Goal: Transaction & Acquisition: Subscribe to service/newsletter

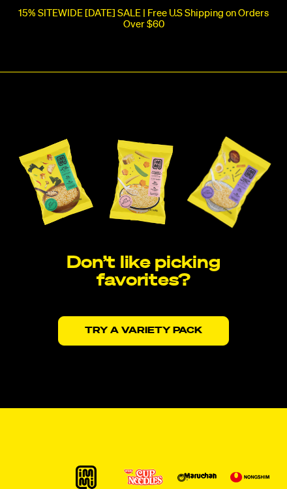
scroll to position [2289, 0]
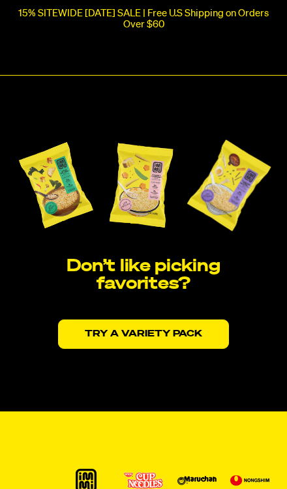
click at [184, 321] on link "Try a variety pack" at bounding box center [143, 333] width 171 height 29
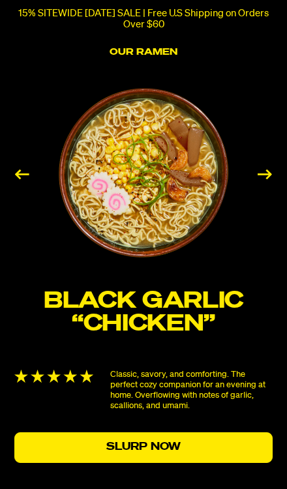
scroll to position [1864, 0]
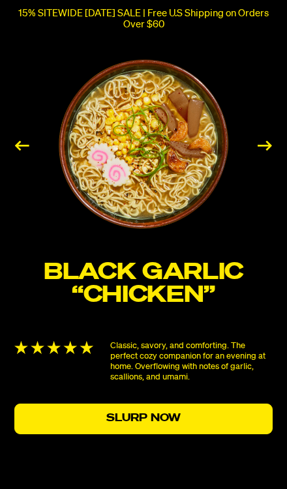
click at [196, 414] on link "Slurp Now" at bounding box center [143, 419] width 258 height 31
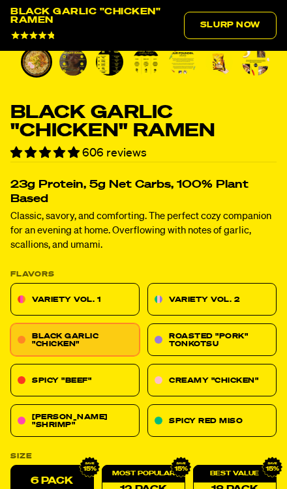
scroll to position [393, 0]
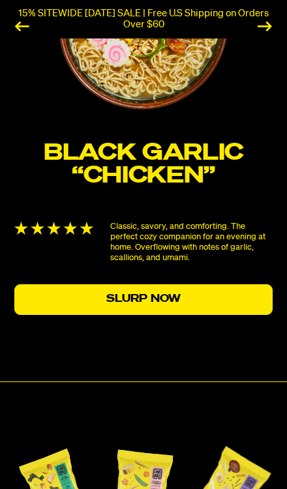
scroll to position [1978, 0]
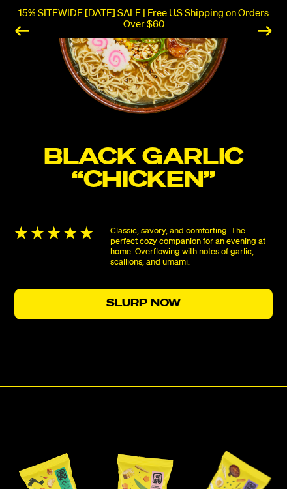
click at [203, 289] on link "Slurp Now" at bounding box center [143, 304] width 258 height 31
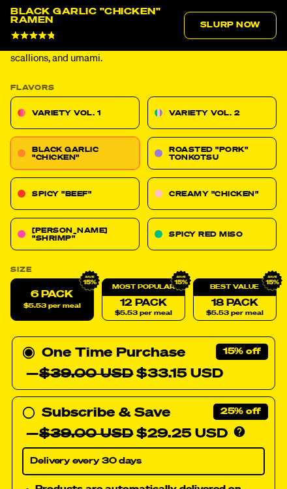
scroll to position [579, 0]
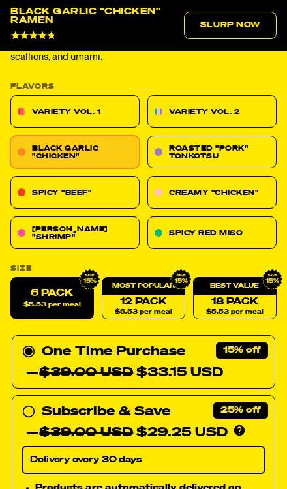
click at [245, 149] on link "Roasted "Pork" Tonkotsu" at bounding box center [211, 152] width 129 height 33
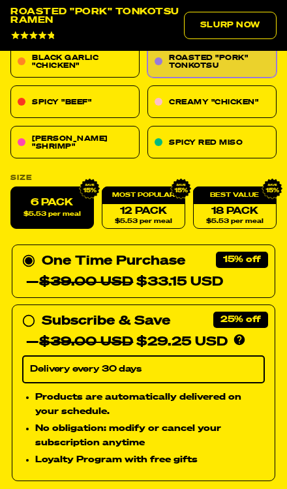
scroll to position [685, 0]
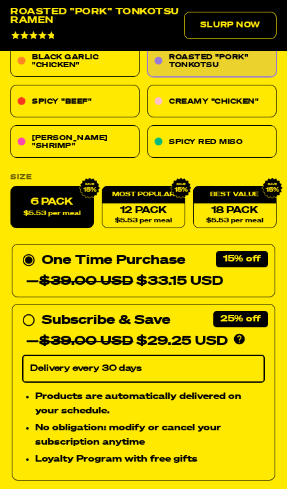
click at [164, 212] on link "12 Pack $5.53 per meal" at bounding box center [143, 207] width 83 height 42
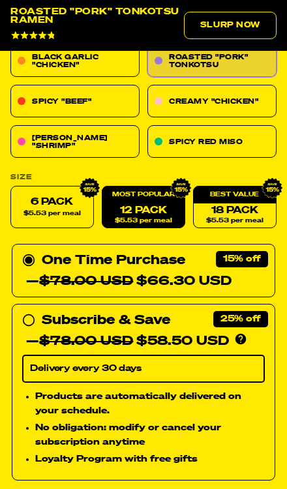
click at [72, 211] on span "$5.53 per meal" at bounding box center [51, 214] width 57 height 7
click at [11, 187] on input "6 pack $5.53 per meal" at bounding box center [10, 186] width 1 height 1
radio input "true"
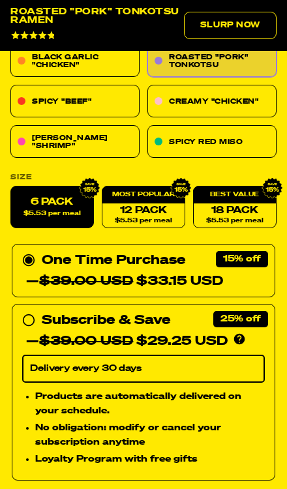
click at [41, 319] on div "Subscribe & Save 25% — $39.00 USD $29.25 USD You'll receive your selected flavo…" at bounding box center [143, 331] width 243 height 42
click at [31, 310] on input "Subscribe & Save 25% — $39.00 USD $29.25 USD You'll receive your selected flavo…" at bounding box center [26, 310] width 8 height 0
radio input "true"
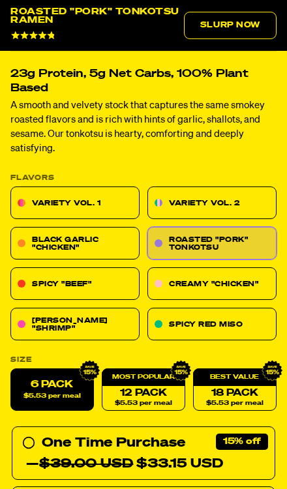
scroll to position [503, 0]
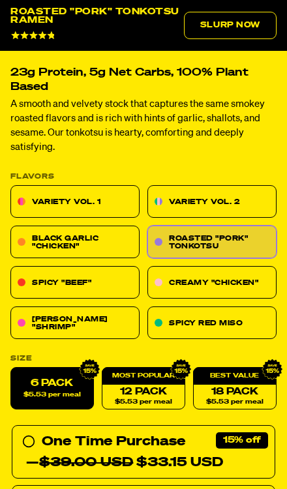
click at [114, 243] on link "Black Garlic "Chicken"" at bounding box center [74, 242] width 129 height 33
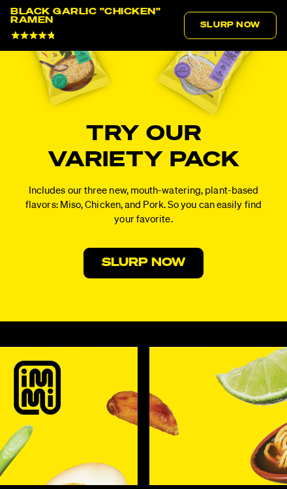
scroll to position [7874, 0]
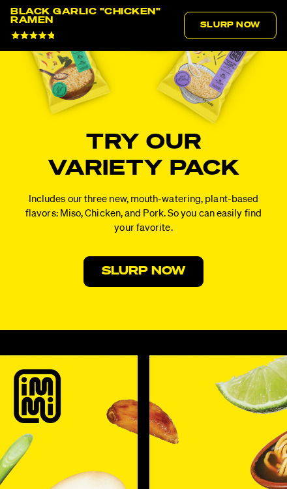
click at [179, 278] on link "Slurp Now" at bounding box center [143, 271] width 120 height 31
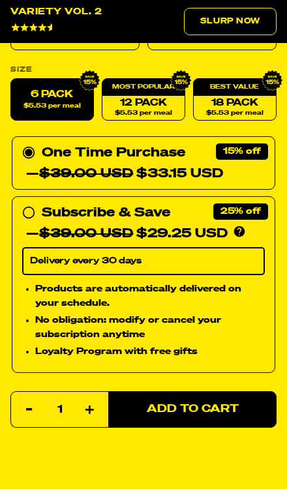
scroll to position [750, 0]
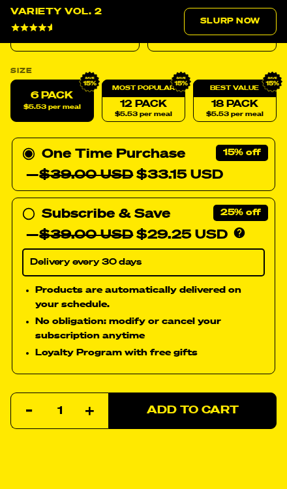
click at [43, 213] on div "Subscribe & Save 25%" at bounding box center [106, 213] width 128 height 21
click at [31, 203] on input "Subscribe & Save 25% — $39.00 USD $29.25 USD You'll receive your selected flavo…" at bounding box center [26, 203] width 8 height 0
radio input "true"
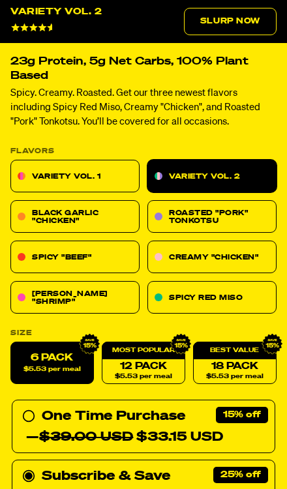
scroll to position [480, 0]
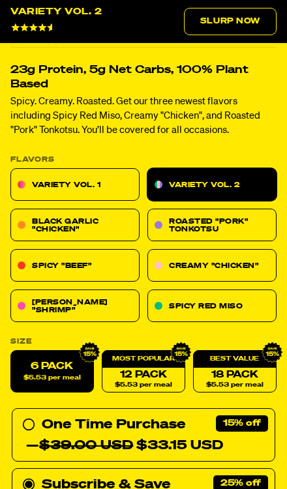
click at [118, 226] on link "Black Garlic "Chicken"" at bounding box center [74, 225] width 129 height 33
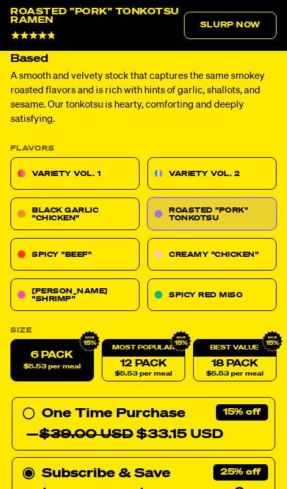
scroll to position [533, 0]
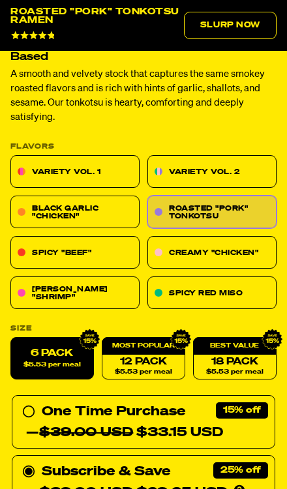
click at [69, 362] on span "$5.53 per meal" at bounding box center [51, 365] width 57 height 7
click at [11, 338] on input "6 pack $5.53 per meal" at bounding box center [10, 338] width 1 height 1
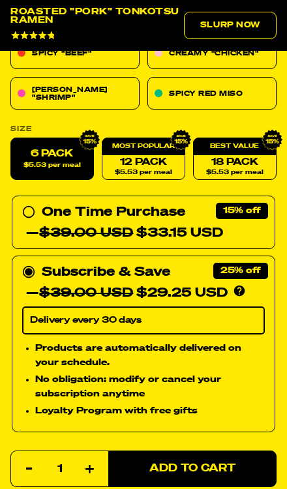
click at [202, 464] on span "Add to Cart" at bounding box center [192, 469] width 86 height 10
select select "Every 30 Days"
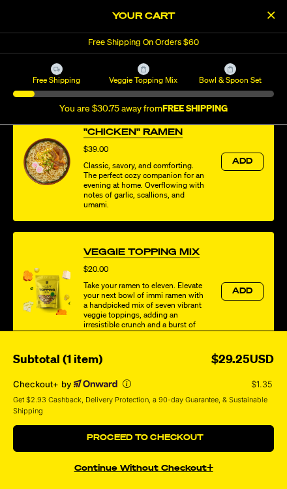
scroll to position [340, 0]
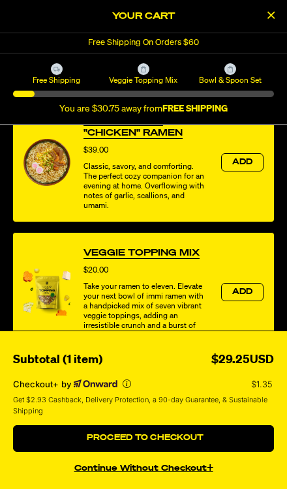
click at [239, 166] on span "Add" at bounding box center [242, 162] width 21 height 8
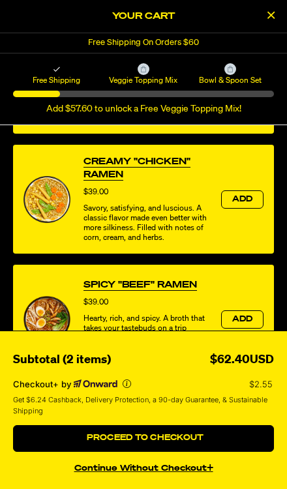
scroll to position [565, 0]
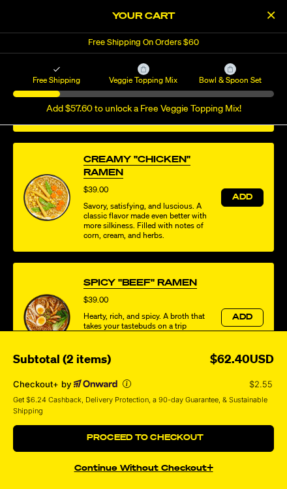
click at [238, 201] on span "Add" at bounding box center [242, 198] width 21 height 8
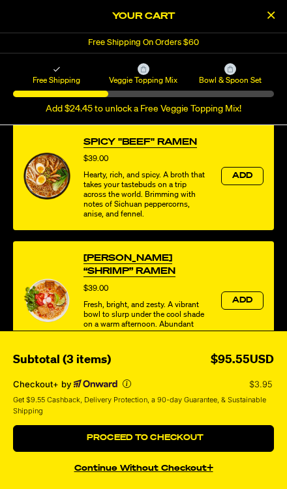
scroll to position [707, 0]
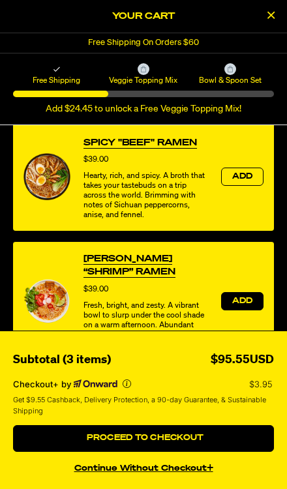
click at [243, 305] on span "Add" at bounding box center [242, 301] width 21 height 8
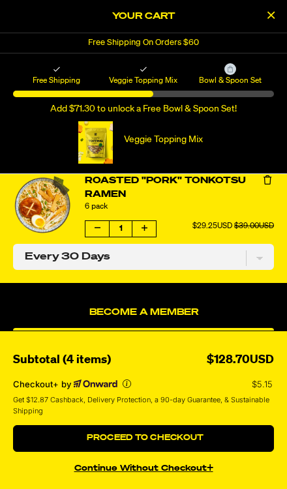
scroll to position [388, 0]
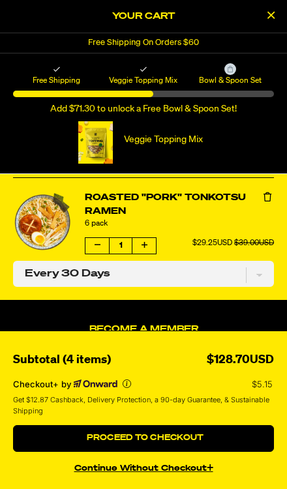
click at [151, 238] on button "product" at bounding box center [143, 246] width 23 height 16
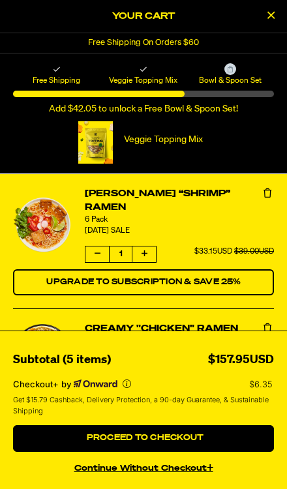
scroll to position [0, 0]
click at [93, 247] on button "Decrease quantity of Tom Yum “Shrimp” Ramen" at bounding box center [96, 254] width 23 height 16
click at [91, 246] on button "Decrease quantity of Tom Yum “Shrimp” Ramen" at bounding box center [96, 254] width 23 height 16
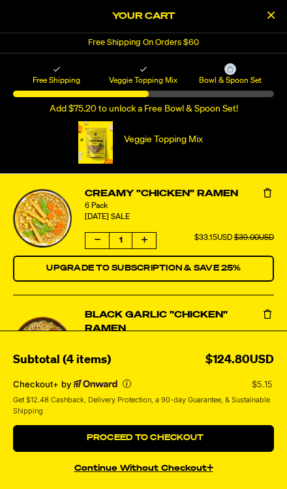
click at [95, 246] on button "product" at bounding box center [96, 241] width 23 height 16
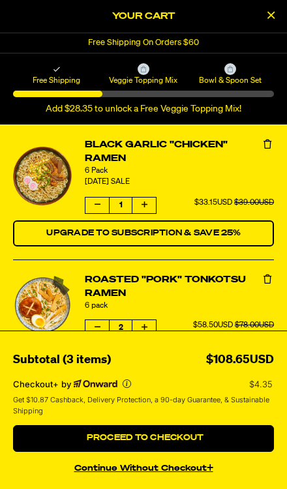
click at [99, 207] on icon "product" at bounding box center [98, 205] width 6 height 8
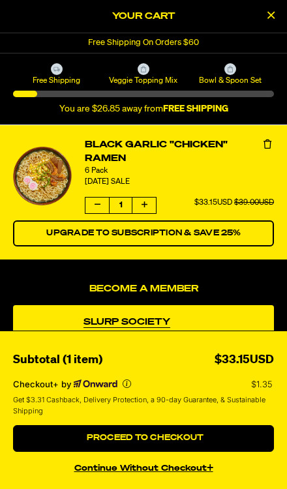
click at [97, 211] on button "product" at bounding box center [96, 206] width 23 height 16
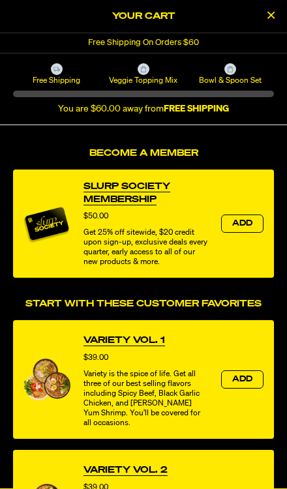
scroll to position [114, 0]
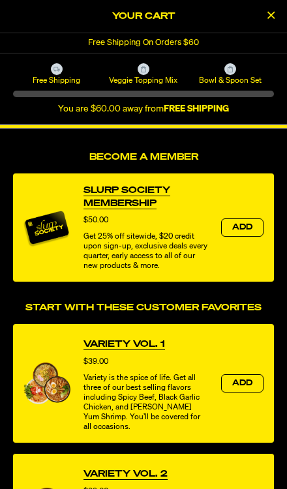
click at [253, 380] on button "Add" at bounding box center [242, 383] width 42 height 18
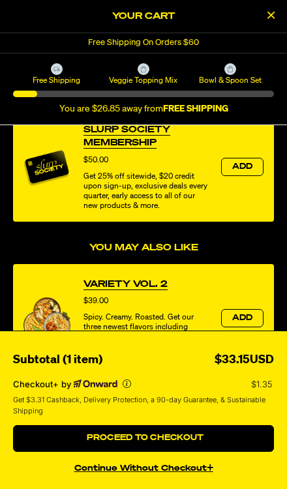
scroll to position [180, 0]
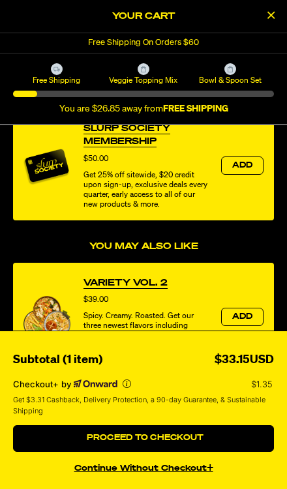
click at [254, 320] on button "Add" at bounding box center [242, 317] width 42 height 18
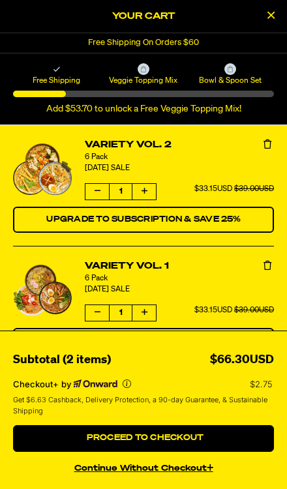
click at [236, 340] on span "Upgrade to Subscription & Save 25%" at bounding box center [143, 341] width 194 height 8
select select "Every 30 Days"
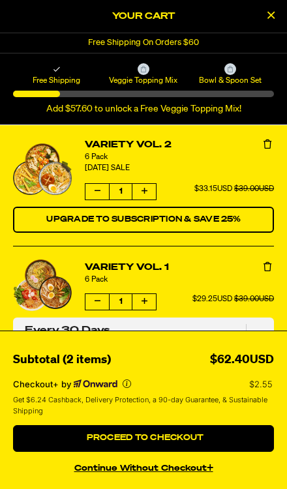
click at [215, 212] on button "Upgrade to Subscription & Save 25%" at bounding box center [143, 220] width 261 height 26
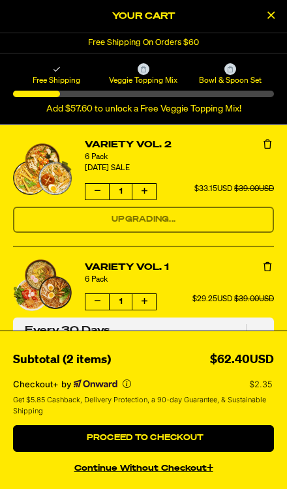
select select "Every 30 Days"
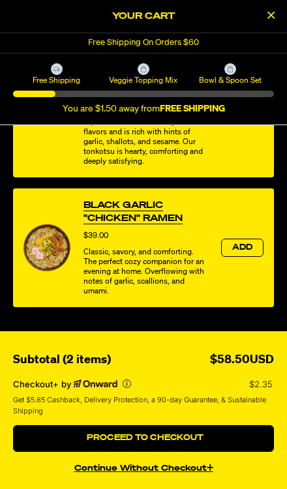
scroll to position [764, 0]
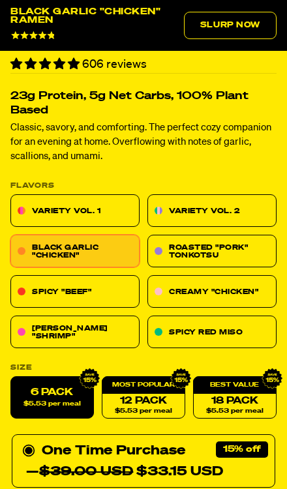
select select "Every 30 Days"
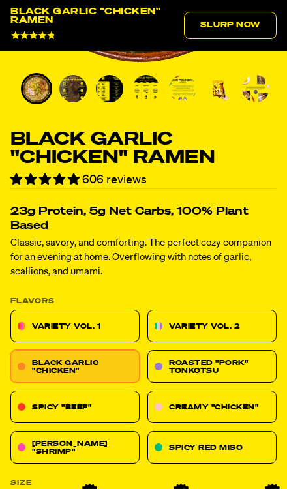
scroll to position [364, 0]
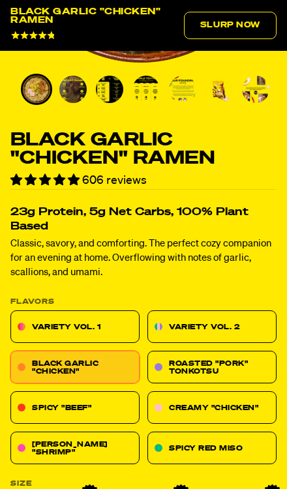
click at [113, 323] on link "Variety Vol. 1" at bounding box center [74, 327] width 129 height 33
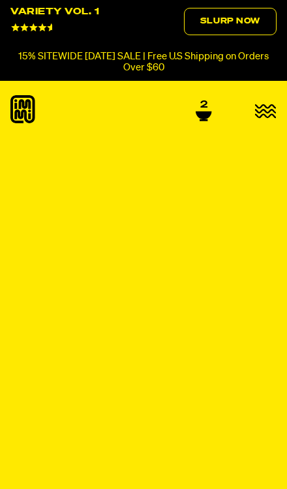
select select "Every 30 Days"
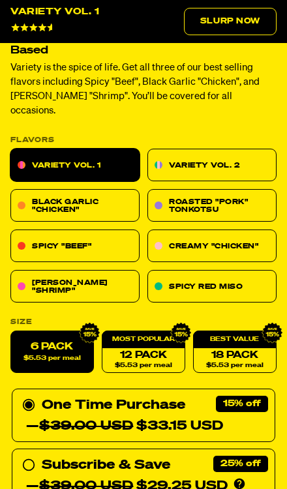
scroll to position [514, 0]
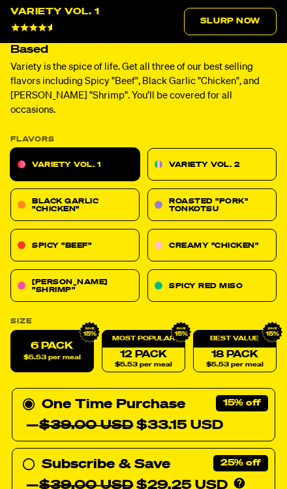
click at [22, 458] on icon at bounding box center [28, 464] width 13 height 13
click at [22, 454] on input "Subscribe & Save 25% — $39.00 USD $29.25 USD You'll receive your selected flavo…" at bounding box center [26, 454] width 8 height 0
radio input "true"
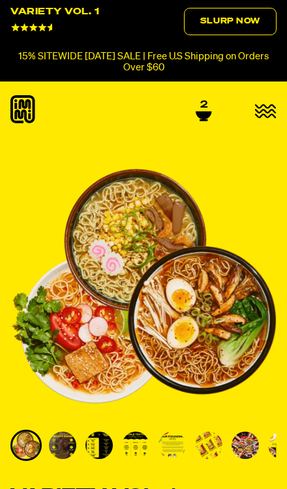
click at [202, 108] on span "2" at bounding box center [203, 105] width 7 height 12
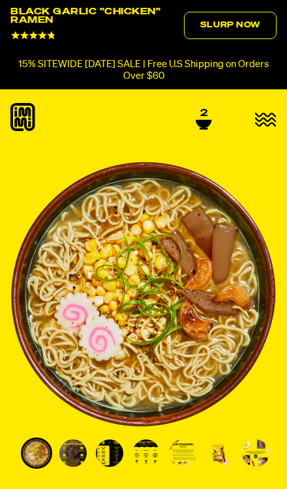
select select "Every 30 Days"
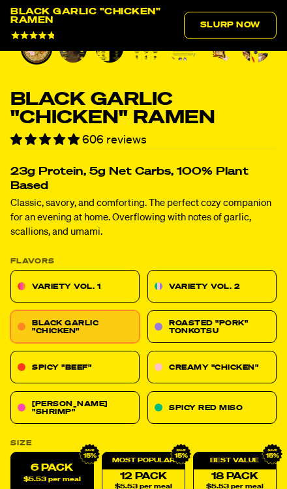
scroll to position [421, 0]
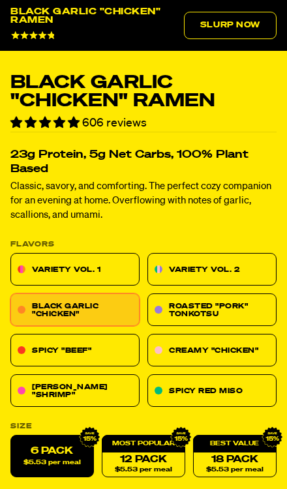
click at [119, 278] on link "Variety Vol. 1" at bounding box center [74, 270] width 129 height 33
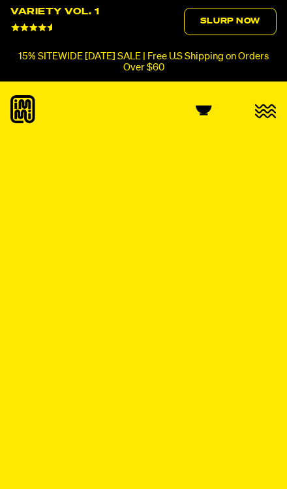
select select "Every 30 Days"
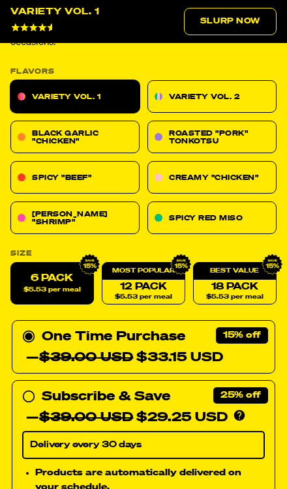
scroll to position [579, 0]
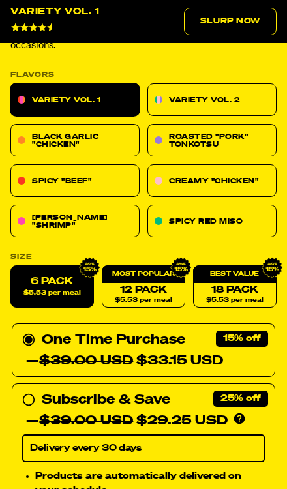
click at [37, 389] on div "Subscribe & Save 25% — $39.00 USD $29.25 USD You'll receive your selected flavo…" at bounding box center [143, 410] width 243 height 42
click at [31, 389] on input "Subscribe & Save 25% — $39.00 USD $29.25 USD You'll receive your selected flavo…" at bounding box center [26, 389] width 8 height 0
radio input "true"
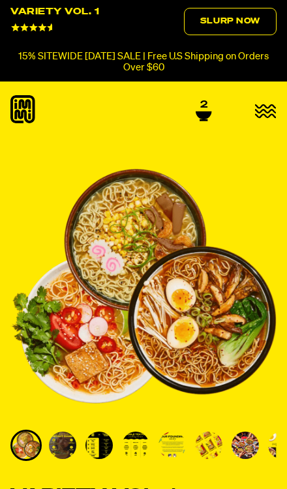
click at [201, 112] on icon at bounding box center [204, 115] width 16 height 8
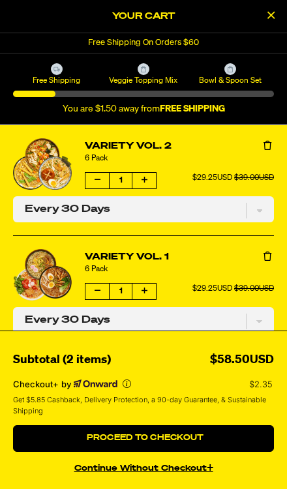
click at [99, 186] on button "Decrease quantity of Variety Vol. 2" at bounding box center [96, 181] width 23 height 16
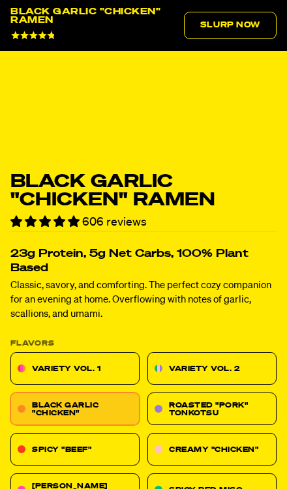
scroll to position [421, 0]
select select "Every 30 Days"
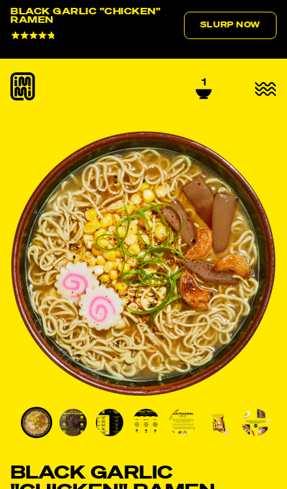
scroll to position [0, 0]
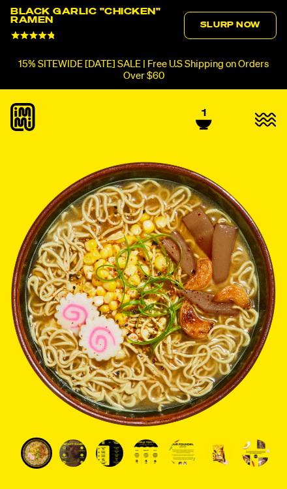
click at [226, 25] on link "Slurp Now" at bounding box center [230, 25] width 93 height 27
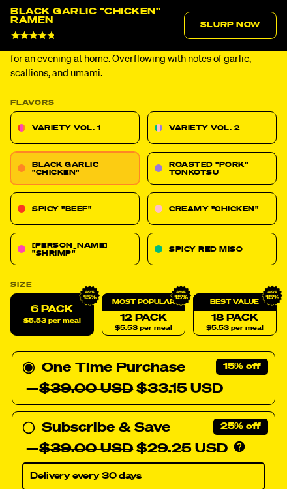
scroll to position [581, 0]
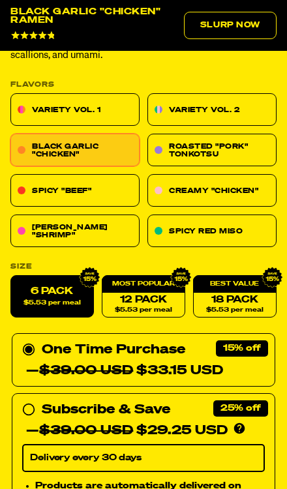
click at [34, 408] on circle at bounding box center [28, 409] width 11 height 11
click at [31, 400] on input "Subscribe & Save 25% — $39.00 USD $29.25 USD You'll receive your selected flavo…" at bounding box center [26, 400] width 8 height 0
radio input "true"
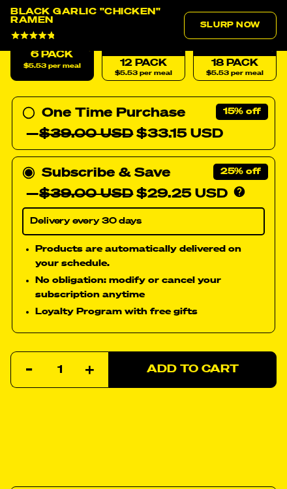
scroll to position [816, 0]
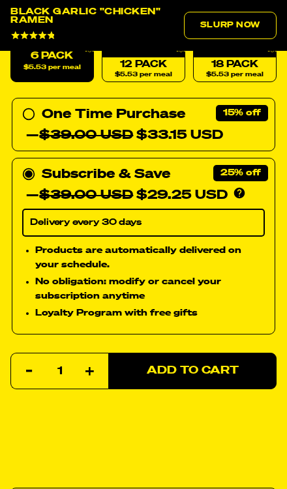
click at [200, 371] on span "Add to Cart" at bounding box center [193, 371] width 92 height 11
select select "Every 30 Days"
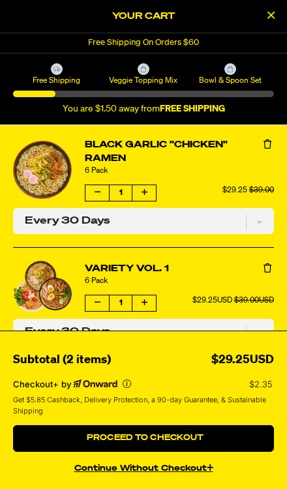
scroll to position [0, 0]
click at [97, 306] on icon "Decrease quantity of Variety Vol. 1" at bounding box center [98, 303] width 6 height 8
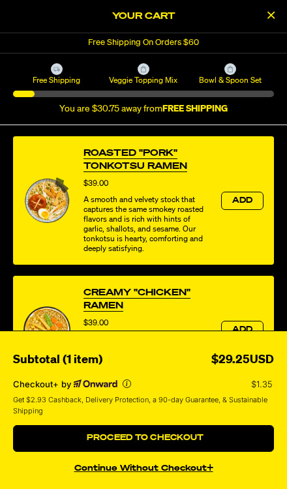
scroll to position [436, 0]
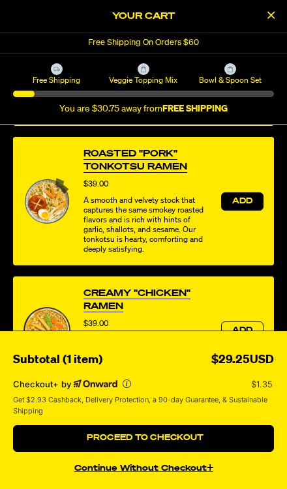
click at [245, 205] on span "Add" at bounding box center [242, 202] width 21 height 8
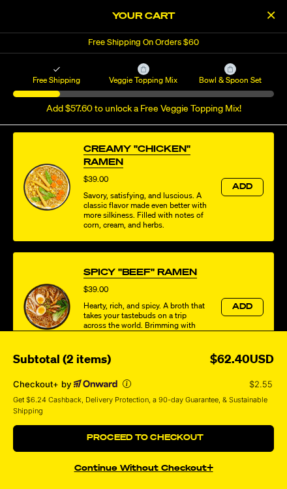
scroll to position [576, 0]
click at [237, 190] on span "Add" at bounding box center [242, 187] width 21 height 8
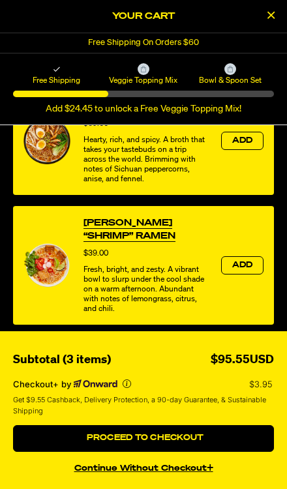
scroll to position [746, 0]
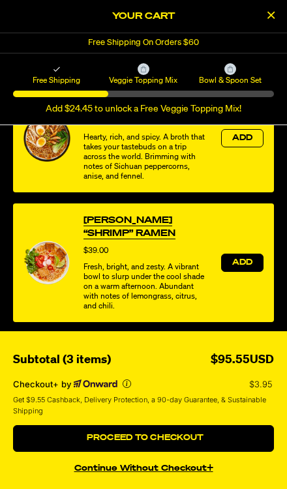
click at [240, 265] on span "Add" at bounding box center [242, 263] width 21 height 8
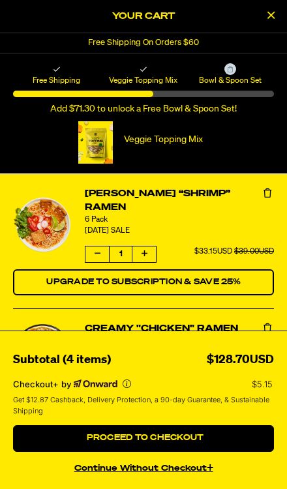
scroll to position [0, 0]
click at [255, 12] on h2 "Your Cart" at bounding box center [143, 17] width 261 height 20
click at [262, 22] on button "Close Cart" at bounding box center [271, 17] width 20 height 20
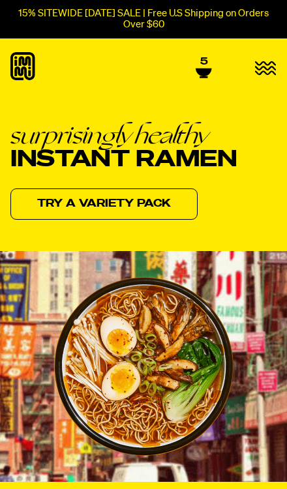
click at [211, 63] on link "5" at bounding box center [204, 67] width 16 height 22
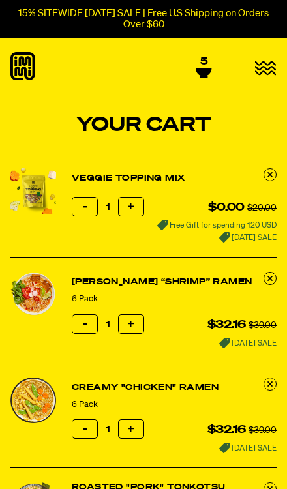
click at [85, 207] on icon "button" at bounding box center [85, 207] width 5 height 5
click at [89, 323] on button "Reduce item quantity by one" at bounding box center [85, 324] width 26 height 20
click at [84, 419] on button "Reduce item quantity by one" at bounding box center [85, 429] width 26 height 20
click at [87, 427] on icon "button" at bounding box center [85, 429] width 5 height 5
click at [83, 327] on button "Reduce item quantity by one" at bounding box center [85, 324] width 26 height 20
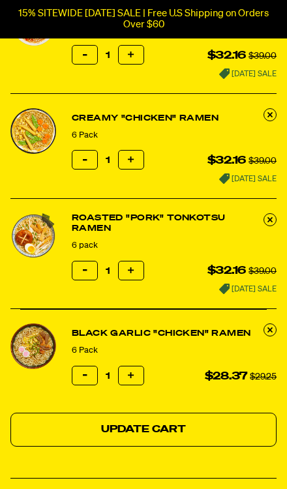
scroll to position [269, 0]
click at [93, 368] on button "Reduce item quantity by one" at bounding box center [85, 376] width 26 height 20
click at [78, 273] on input "1" at bounding box center [108, 271] width 72 height 21
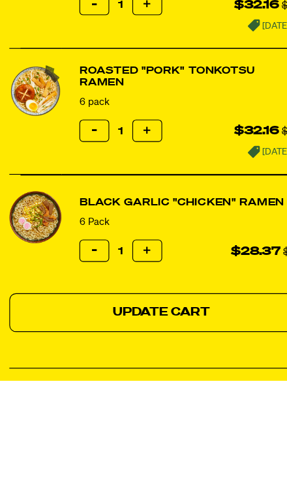
click at [179, 413] on button "Update Cart" at bounding box center [143, 430] width 266 height 34
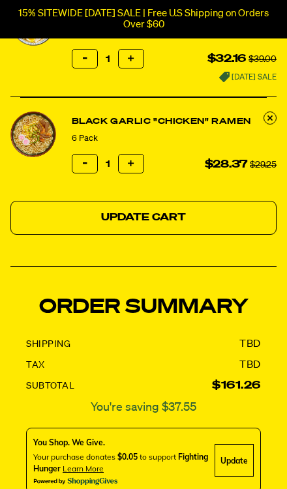
scroll to position [485, 0]
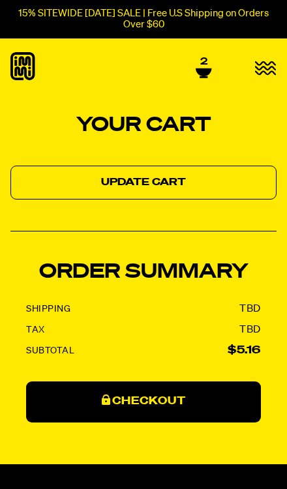
click at [199, 68] on icon at bounding box center [204, 72] width 16 height 8
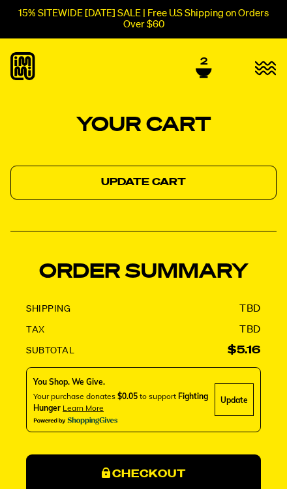
click at [205, 63] on span "2" at bounding box center [203, 62] width 7 height 12
click at [261, 66] on icon "button" at bounding box center [266, 68] width 22 height 15
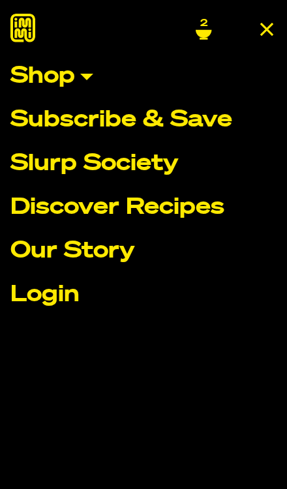
click at [85, 77] on link "Shop" at bounding box center [143, 76] width 266 height 23
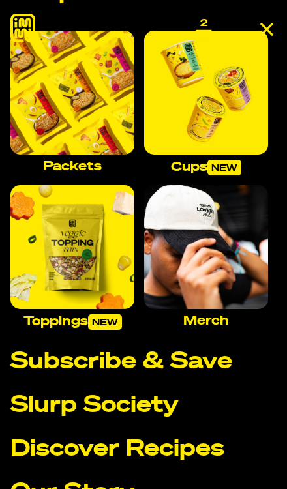
scroll to position [83, 0]
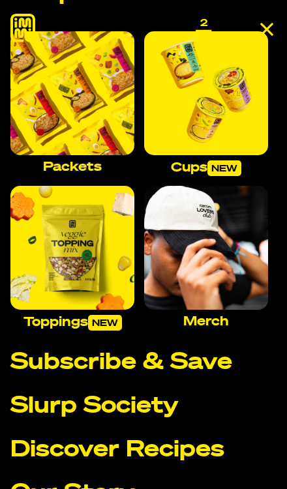
click at [246, 372] on link "Subscribe & Save" at bounding box center [143, 362] width 266 height 23
click at [203, 373] on link "Subscribe & Save" at bounding box center [143, 362] width 266 height 23
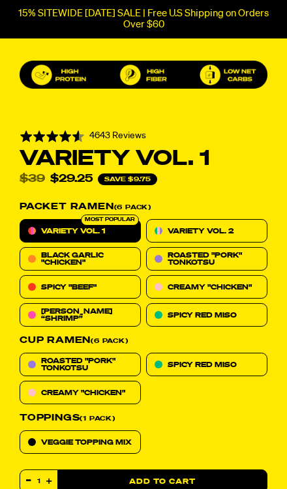
scroll to position [780, 0]
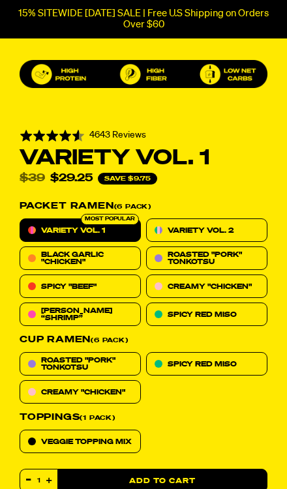
click at [121, 251] on span "Black Garlic "Chicken"" at bounding box center [86, 258] width 91 height 14
click at [20, 247] on input "Black Garlic "Chicken"" at bounding box center [20, 246] width 1 height 1
radio input "true"
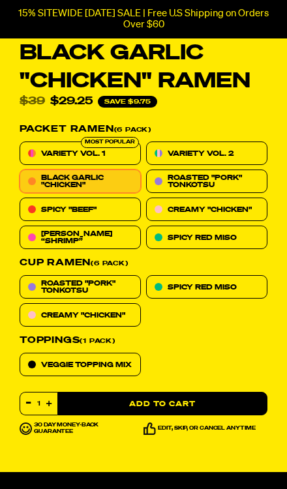
scroll to position [885, 0]
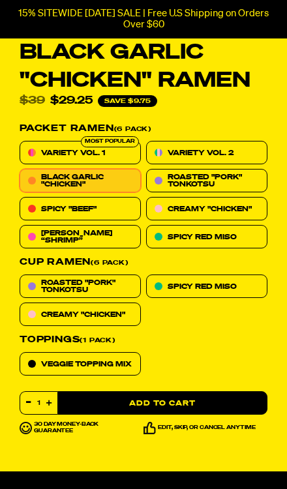
click at [181, 391] on button "Add to Cart" at bounding box center [162, 402] width 210 height 23
select select "Every 30 Days"
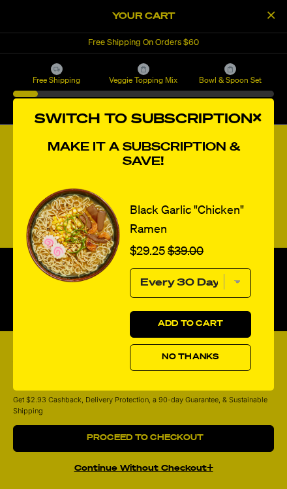
scroll to position [0, 0]
click at [218, 328] on span "Add to Cart" at bounding box center [191, 324] width 66 height 8
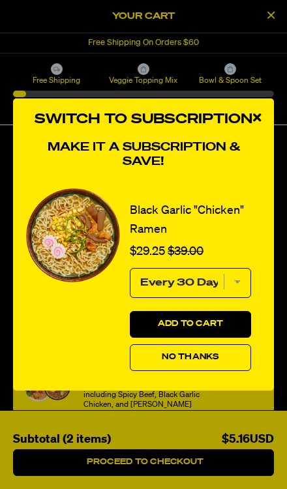
click at [246, 138] on div "close modal" at bounding box center [257, 117] width 34 height 39
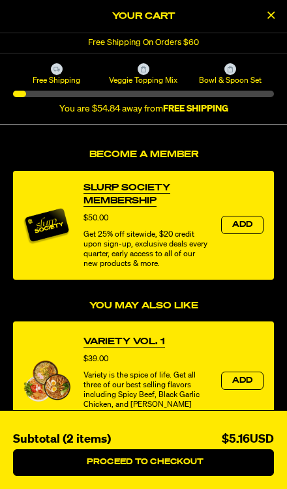
click at [265, 15] on button "Close Cart" at bounding box center [271, 17] width 20 height 20
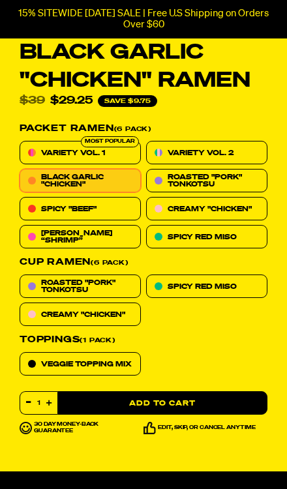
click at [231, 173] on span "Roasted "Pork" Tonkotsu" at bounding box center [213, 180] width 91 height 14
click at [147, 170] on input "Roasted "Pork" Tonkotsu" at bounding box center [146, 169] width 1 height 1
radio input "true"
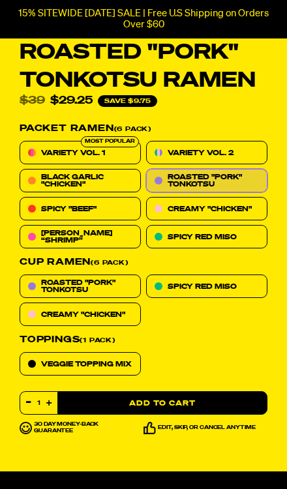
click at [195, 391] on button "Add to Cart" at bounding box center [162, 402] width 210 height 23
select select "Every 30 Days"
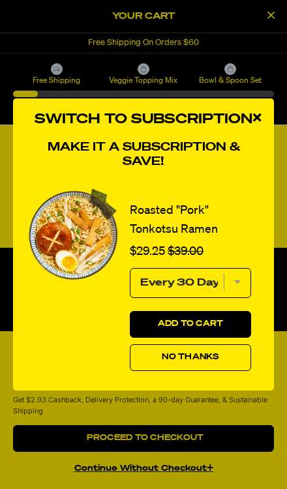
click at [230, 338] on button "Add to Cart" at bounding box center [190, 324] width 121 height 27
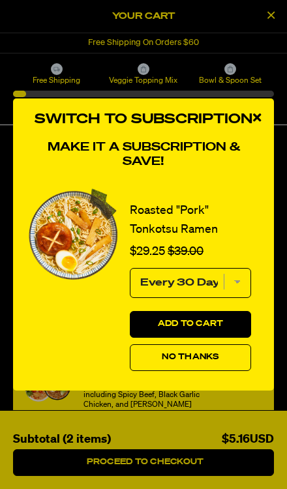
click at [256, 123] on icon "close modal" at bounding box center [257, 117] width 8 height 12
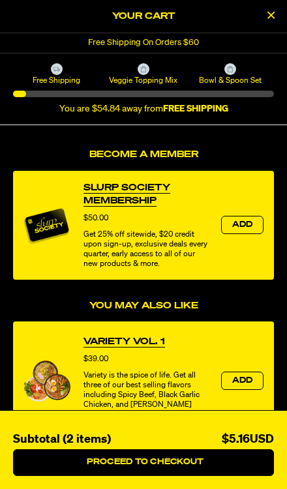
click at [263, 21] on button "Close Cart" at bounding box center [271, 17] width 20 height 20
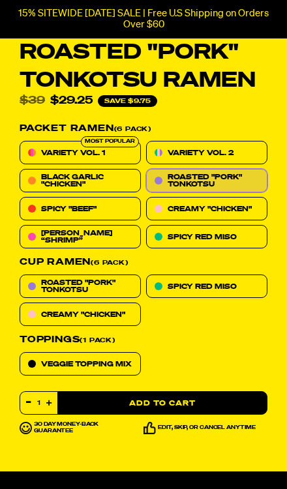
click at [225, 205] on span "Creamy "Chicken"" at bounding box center [210, 208] width 84 height 7
click at [147, 197] on input "Creamy "Chicken"" at bounding box center [146, 197] width 1 height 1
radio input "true"
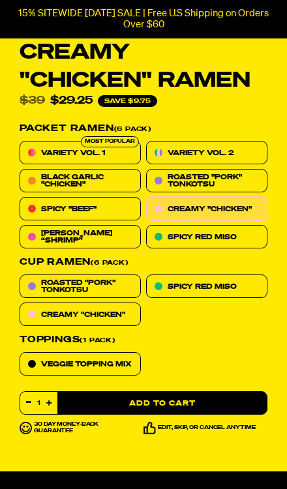
click at [196, 391] on button "Add to Cart" at bounding box center [162, 402] width 210 height 23
select select "Every 30 Days"
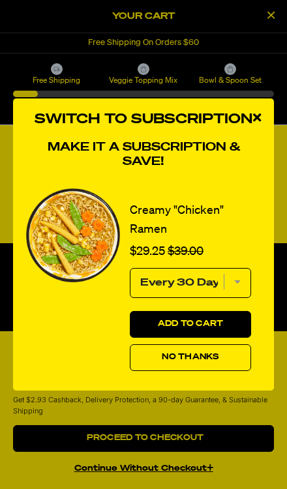
click at [227, 338] on button "Add to Cart" at bounding box center [190, 324] width 121 height 27
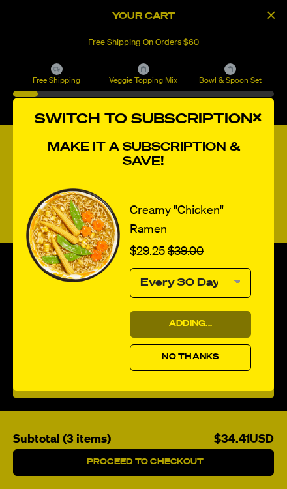
select select "Every 30 Days"
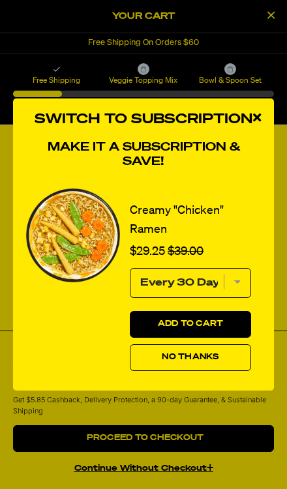
click at [251, 138] on div "close modal" at bounding box center [257, 117] width 34 height 39
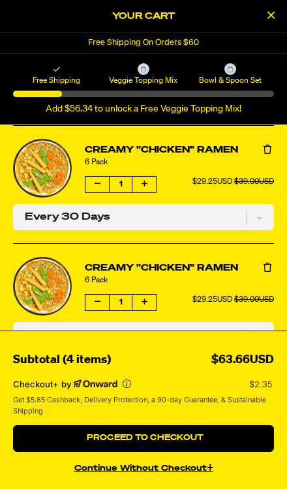
click at [270, 264] on icon "product" at bounding box center [267, 267] width 8 height 9
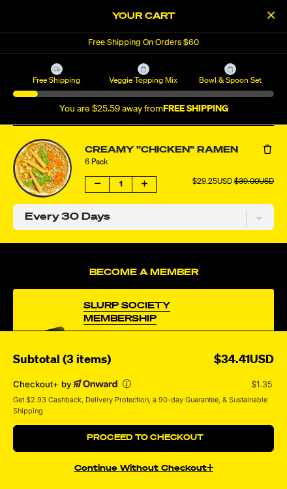
click at [254, 143] on link "Creamy "Chicken" Ramen" at bounding box center [179, 150] width 189 height 14
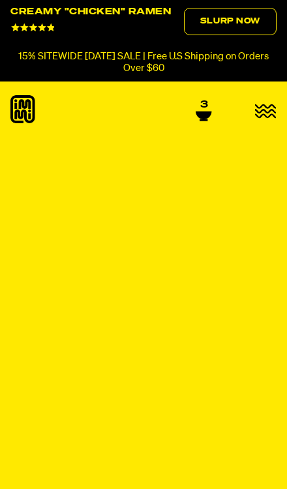
select select "Every 30 Days"
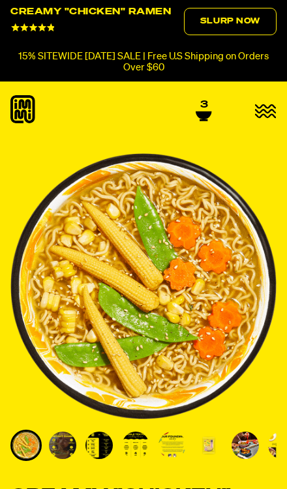
click at [200, 113] on icon at bounding box center [204, 116] width 16 height 10
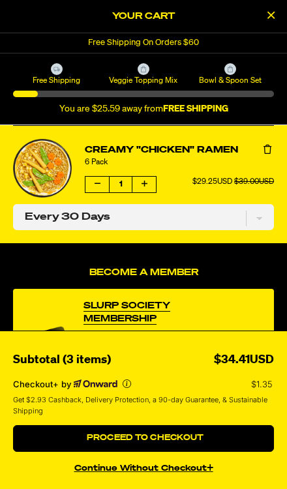
click at [262, 147] on button "product" at bounding box center [267, 149] width 13 height 13
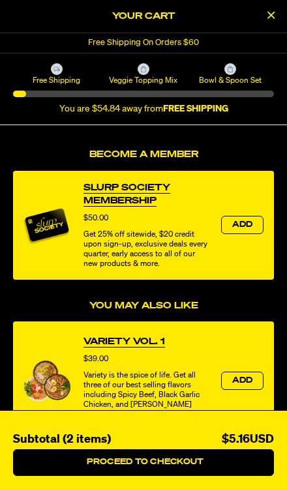
click at [262, 11] on button "Close Cart" at bounding box center [271, 17] width 20 height 20
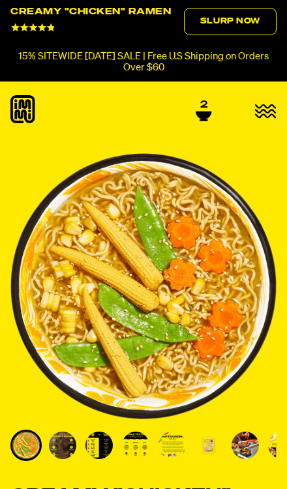
click at [200, 103] on span "2" at bounding box center [203, 105] width 7 height 12
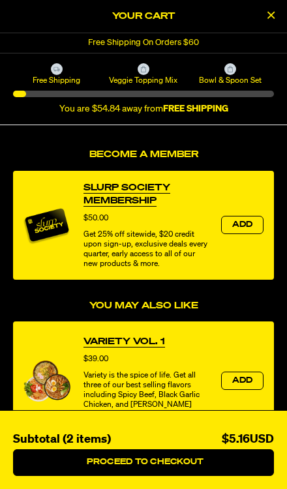
click at [175, 33] on div "Free Shipping On Orders $60" at bounding box center [143, 43] width 287 height 20
click at [215, 46] on div "Free Shipping On Orders $60" at bounding box center [143, 43] width 287 height 20
click at [263, 23] on button "Close Cart" at bounding box center [271, 17] width 20 height 20
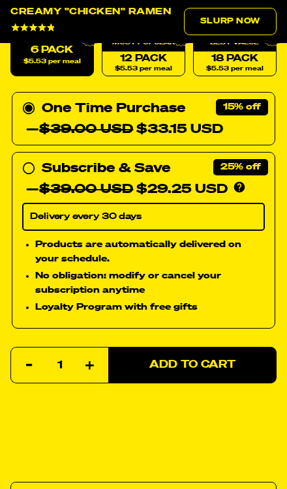
scroll to position [816, 0]
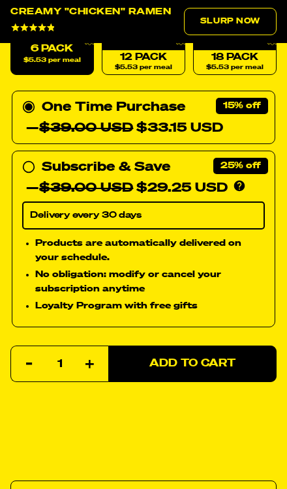
click at [33, 167] on icon at bounding box center [28, 166] width 13 height 13
click at [31, 156] on input "Subscribe & Save 25% — $39.00 USD $29.25 USD You'll receive your selected flavo…" at bounding box center [26, 156] width 8 height 0
radio input "true"
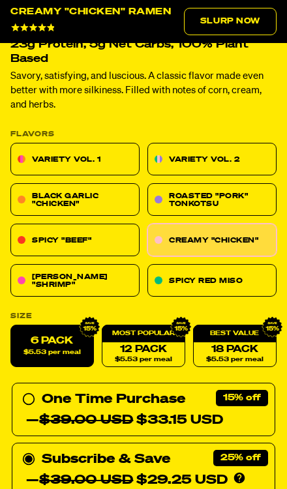
scroll to position [524, 0]
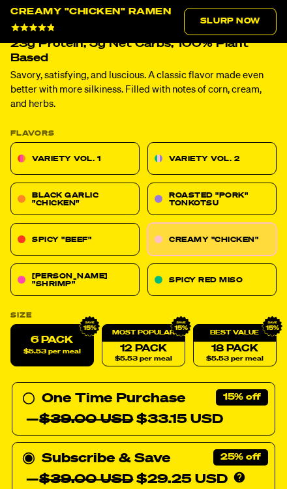
click at [73, 349] on span "$5.53 per meal" at bounding box center [51, 351] width 57 height 7
click at [11, 325] on input "6 Pack $5.53 per meal" at bounding box center [10, 324] width 1 height 1
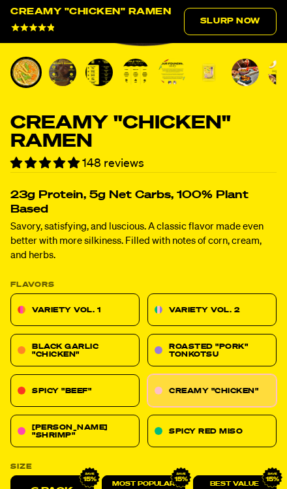
scroll to position [372, 0]
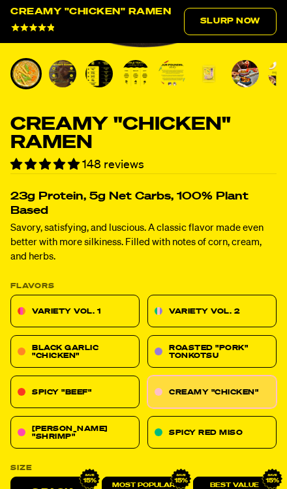
click at [246, 241] on p "Savory, satisfying, and luscious. A classic flavor made even better with more s…" at bounding box center [143, 242] width 266 height 43
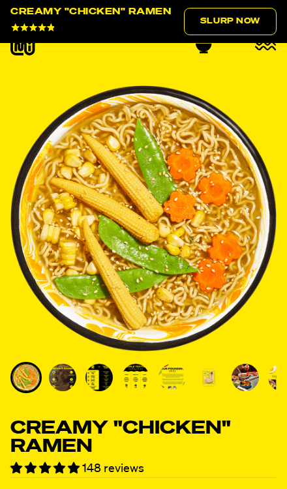
scroll to position [0, 0]
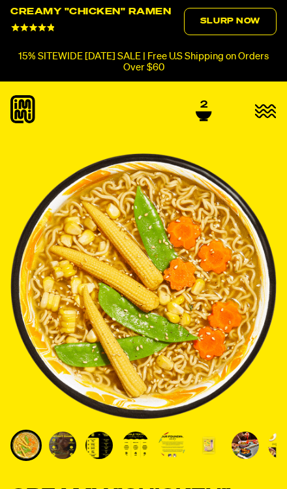
click at [249, 27] on link "Slurp Now" at bounding box center [230, 21] width 93 height 27
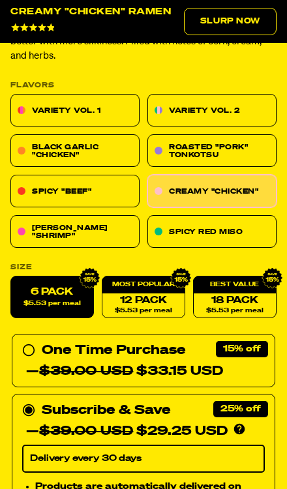
scroll to position [573, 0]
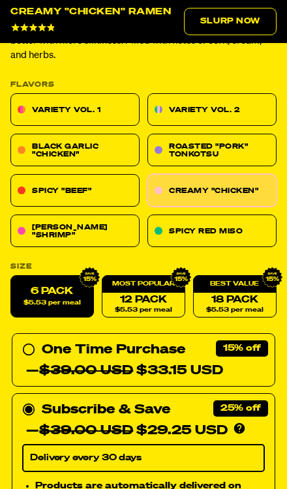
click at [112, 231] on link "[PERSON_NAME] "Shrimp"" at bounding box center [74, 231] width 129 height 33
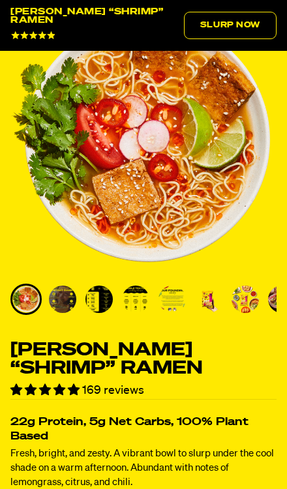
scroll to position [188, 0]
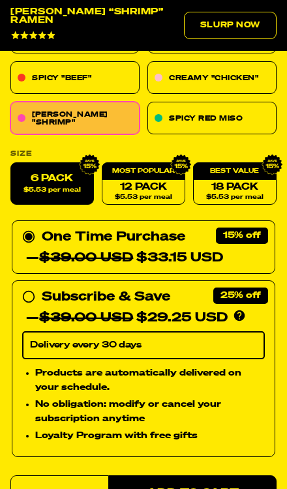
scroll to position [693, 0]
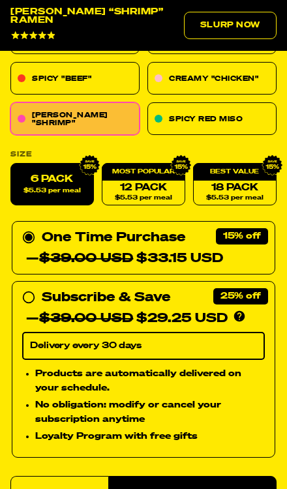
click at [29, 288] on input "Subscribe & Save 25% — $39.00 USD $29.25 USD You'll receive your selected flavo…" at bounding box center [26, 288] width 8 height 0
radio input "true"
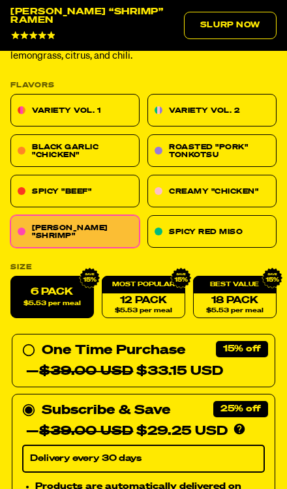
scroll to position [579, 0]
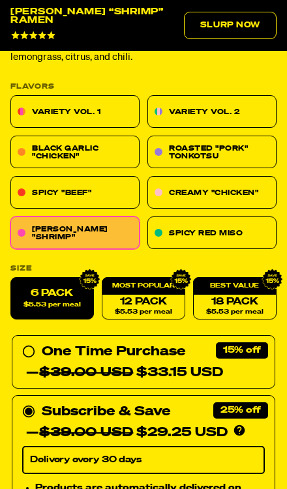
click at [104, 98] on link "Variety Vol. 1" at bounding box center [74, 112] width 129 height 33
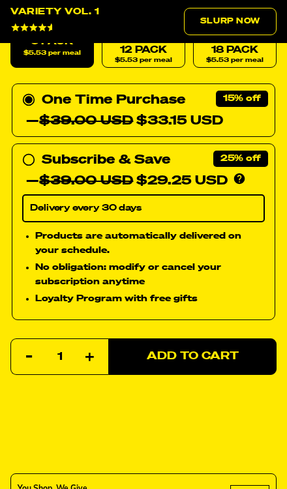
scroll to position [820, 0]
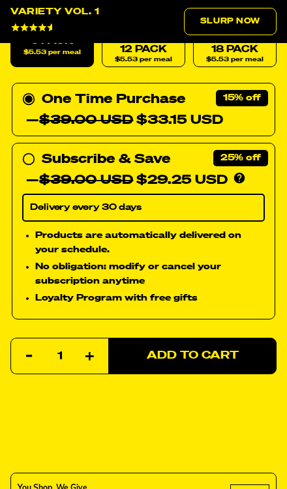
click at [30, 170] on div "— $39.00 USD $29.25 USD" at bounding box center [126, 180] width 201 height 21
click at [30, 149] on input "Subscribe & Save 25% — $39.00 USD $29.25 USD You'll receive your selected flavo…" at bounding box center [26, 149] width 8 height 0
radio input "true"
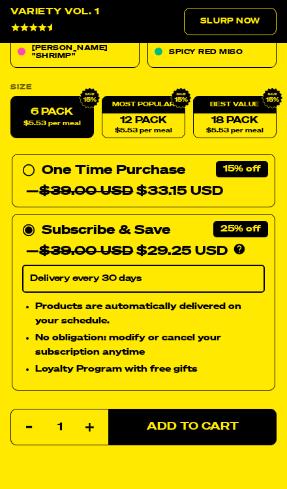
scroll to position [749, 0]
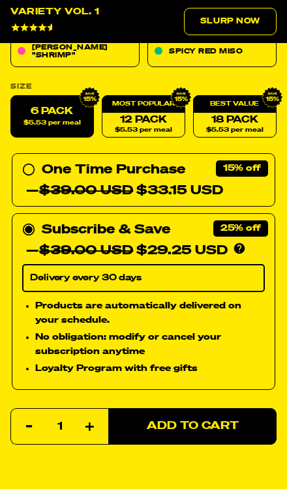
click at [227, 421] on span "Add to Cart" at bounding box center [193, 426] width 92 height 11
select select "Every 30 Days"
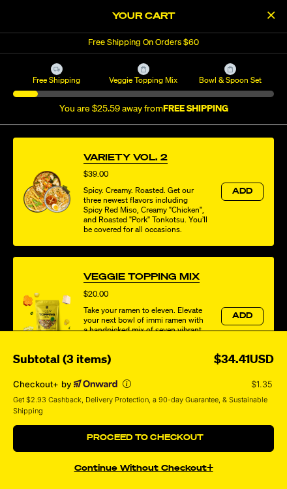
scroll to position [296, 0]
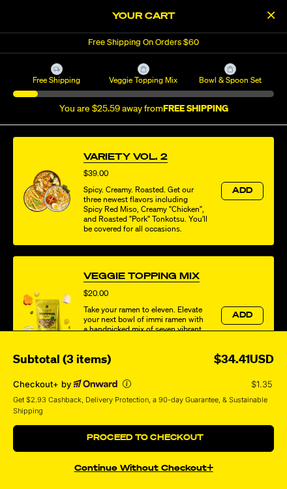
click at [237, 191] on span "Add" at bounding box center [242, 191] width 21 height 8
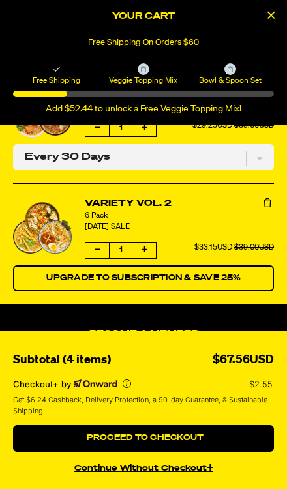
scroll to position [57, 0]
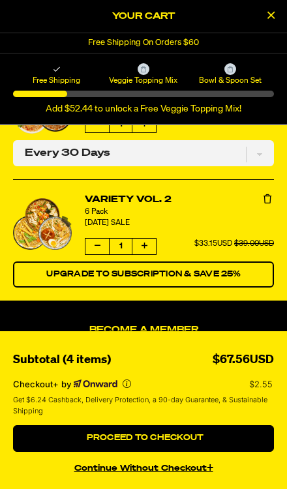
click at [201, 282] on button "Upgrade to Subscription & Save 25%" at bounding box center [143, 274] width 261 height 26
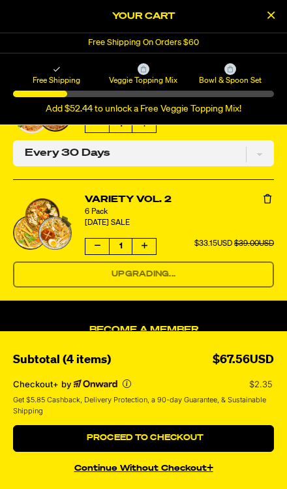
select select "Every 30 Days"
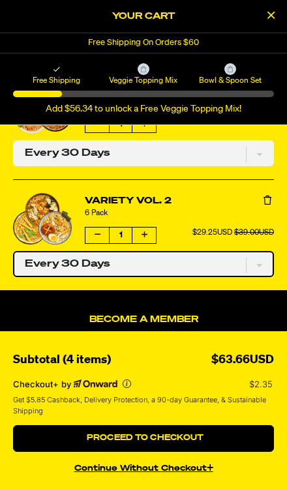
click at [257, 264] on select "One-time only Every 30 Days" at bounding box center [143, 264] width 261 height 26
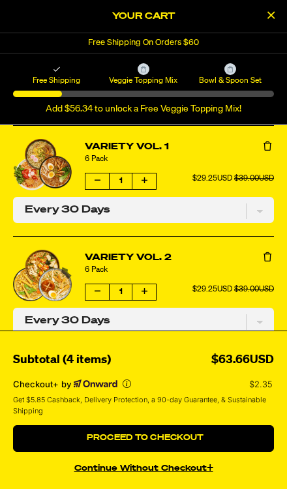
scroll to position [0, 0]
click at [261, 31] on div "Your Cart" at bounding box center [143, 16] width 287 height 33
click at [266, 23] on button "Close Cart" at bounding box center [271, 17] width 20 height 20
